Goal: Navigation & Orientation: Find specific page/section

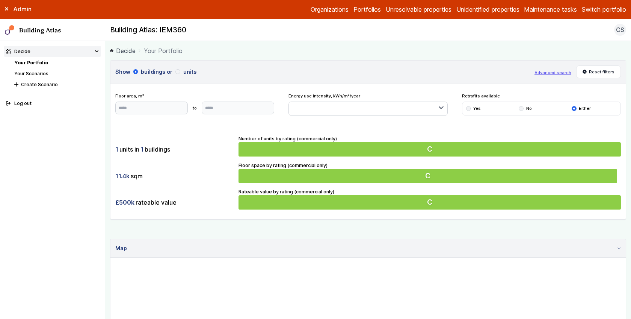
scroll to position [198, 0]
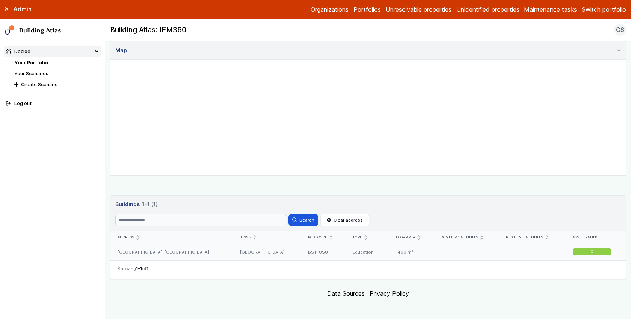
click at [170, 244] on div "[GEOGRAPHIC_DATA], [GEOGRAPHIC_DATA]" at bounding box center [171, 251] width 122 height 17
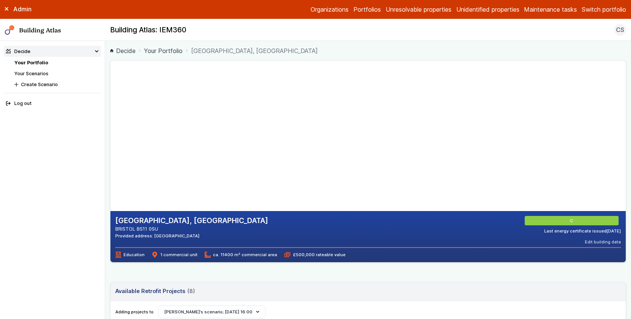
drag, startPoint x: 212, startPoint y: 116, endPoint x: 221, endPoint y: 105, distance: 13.9
click at [110, 105] on gmp-map-3d at bounding box center [110, 135] width 0 height 150
drag, startPoint x: 221, startPoint y: 106, endPoint x: 221, endPoint y: 121, distance: 15.8
click at [110, 121] on gmp-map-3d at bounding box center [110, 135] width 0 height 150
drag, startPoint x: 222, startPoint y: 124, endPoint x: 215, endPoint y: 86, distance: 38.5
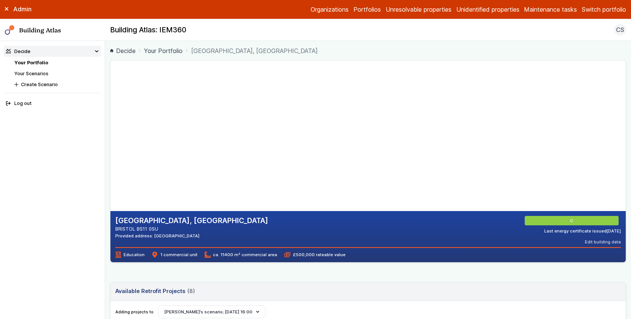
click at [110, 86] on gmp-map-3d at bounding box center [110, 135] width 0 height 150
drag, startPoint x: 276, startPoint y: 164, endPoint x: 233, endPoint y: 192, distance: 51.6
click at [110, 192] on gmp-map-3d at bounding box center [110, 135] width 0 height 150
drag, startPoint x: 291, startPoint y: 141, endPoint x: 252, endPoint y: 182, distance: 56.1
click at [110, 182] on gmp-map-3d at bounding box center [110, 135] width 0 height 150
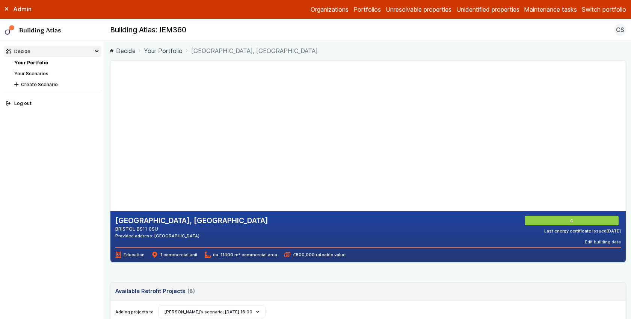
drag, startPoint x: 301, startPoint y: 192, endPoint x: 321, endPoint y: 137, distance: 58.6
click at [110, 137] on gmp-map-3d at bounding box center [110, 135] width 0 height 150
drag, startPoint x: 291, startPoint y: 184, endPoint x: 281, endPoint y: 178, distance: 11.8
click at [110, 178] on gmp-map-3d at bounding box center [110, 135] width 0 height 150
drag, startPoint x: 269, startPoint y: 167, endPoint x: 271, endPoint y: 135, distance: 32.0
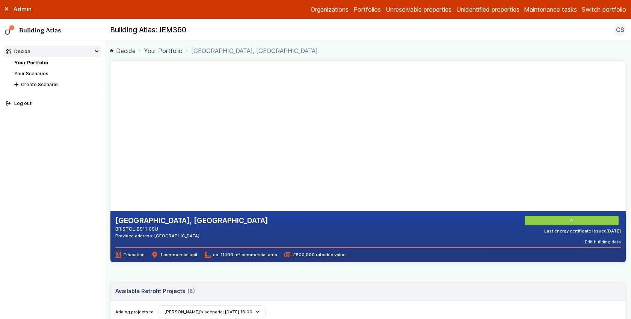
click at [110, 135] on gmp-map-3d at bounding box center [110, 135] width 0 height 150
drag, startPoint x: 264, startPoint y: 154, endPoint x: 217, endPoint y: 158, distance: 47.1
click at [110, 158] on gmp-map-3d at bounding box center [110, 135] width 0 height 150
drag, startPoint x: 204, startPoint y: 145, endPoint x: 231, endPoint y: 180, distance: 44.1
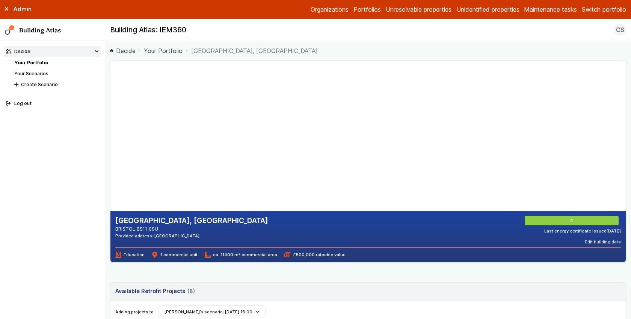
click at [110, 184] on gmp-map-3d at bounding box center [110, 135] width 0 height 150
drag, startPoint x: 231, startPoint y: 180, endPoint x: 238, endPoint y: 187, distance: 9.6
click at [110, 192] on gmp-map-3d at bounding box center [110, 135] width 0 height 150
drag, startPoint x: 230, startPoint y: 101, endPoint x: 246, endPoint y: 149, distance: 50.3
click at [110, 149] on gmp-map-3d at bounding box center [110, 135] width 0 height 150
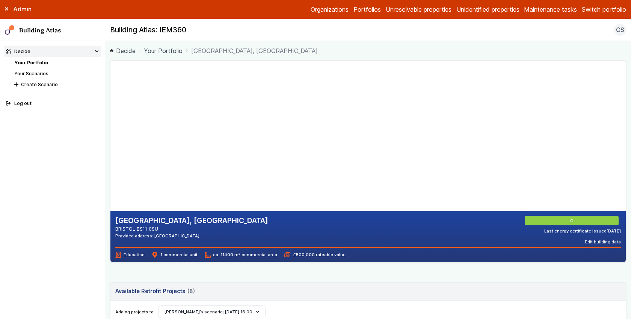
drag, startPoint x: 234, startPoint y: 105, endPoint x: 215, endPoint y: 107, distance: 19.3
click at [110, 107] on gmp-map-3d at bounding box center [110, 135] width 0 height 150
drag, startPoint x: 215, startPoint y: 107, endPoint x: 222, endPoint y: 111, distance: 8.2
click at [110, 111] on gmp-map-3d at bounding box center [110, 135] width 0 height 150
